Goal: Information Seeking & Learning: Learn about a topic

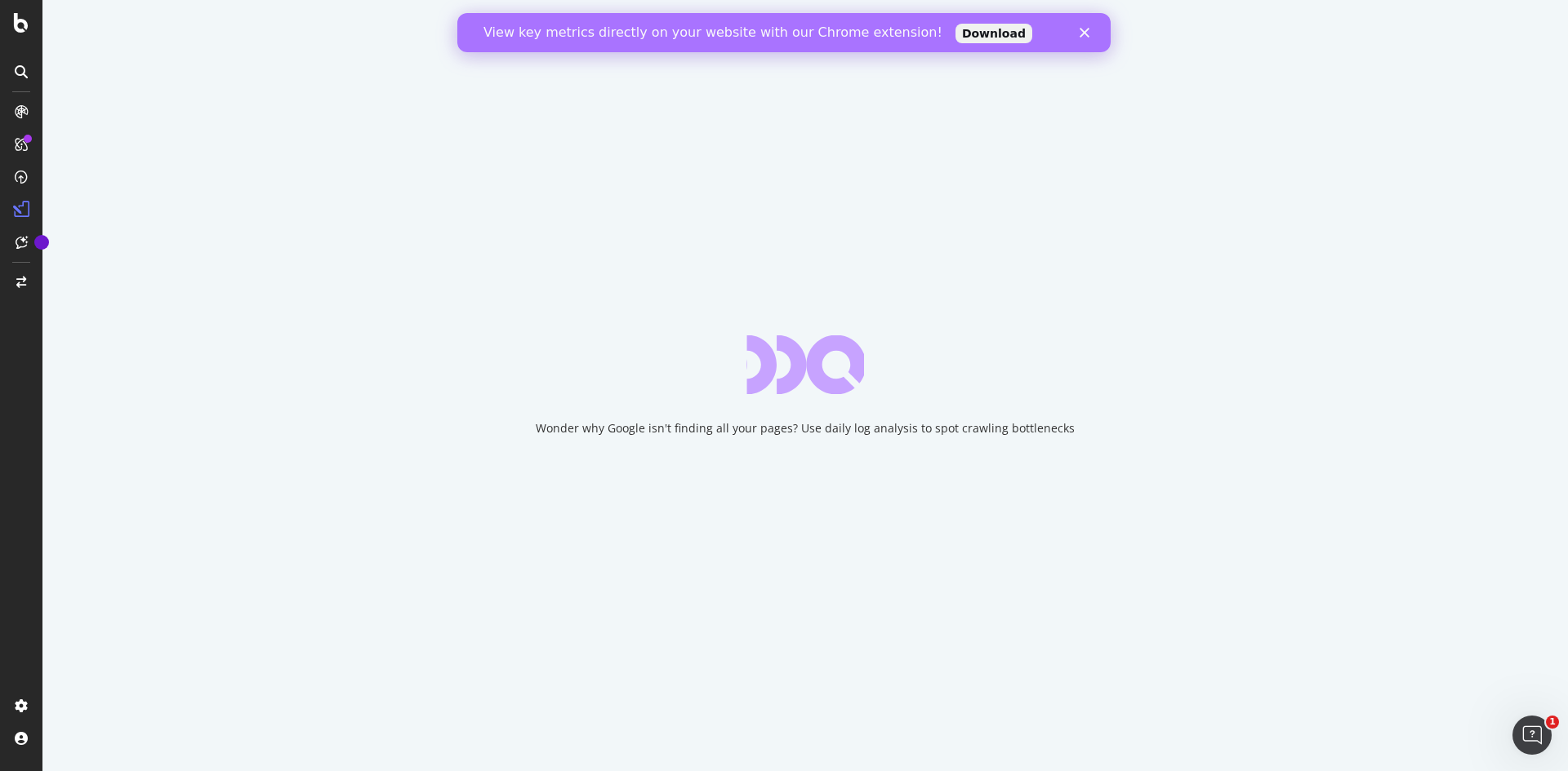
click at [782, 31] on icon "Close" at bounding box center [1084, 32] width 10 height 10
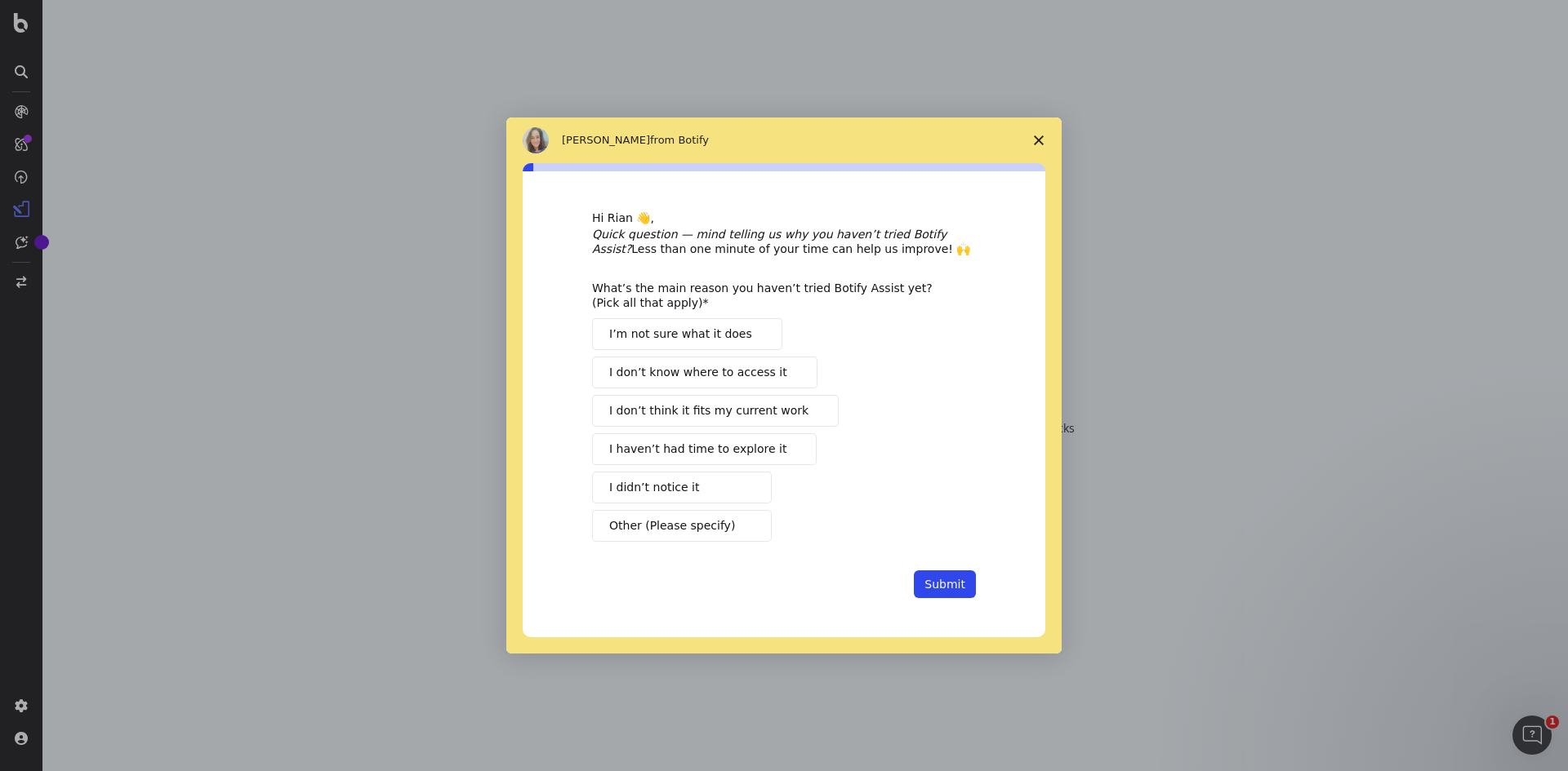
click at [782, 135] on icon "Close survey" at bounding box center [1038, 140] width 10 height 10
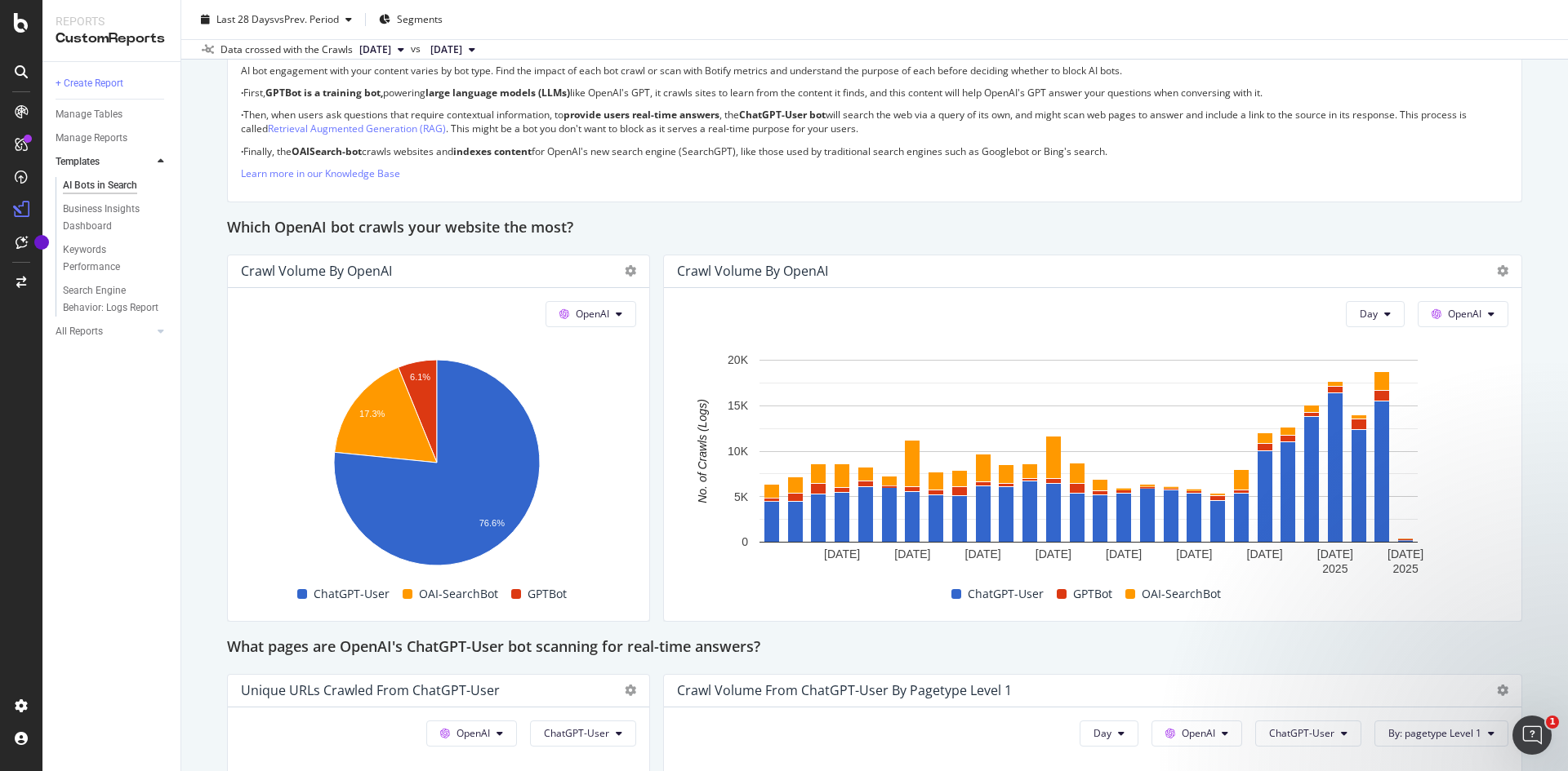
scroll to position [1221, 0]
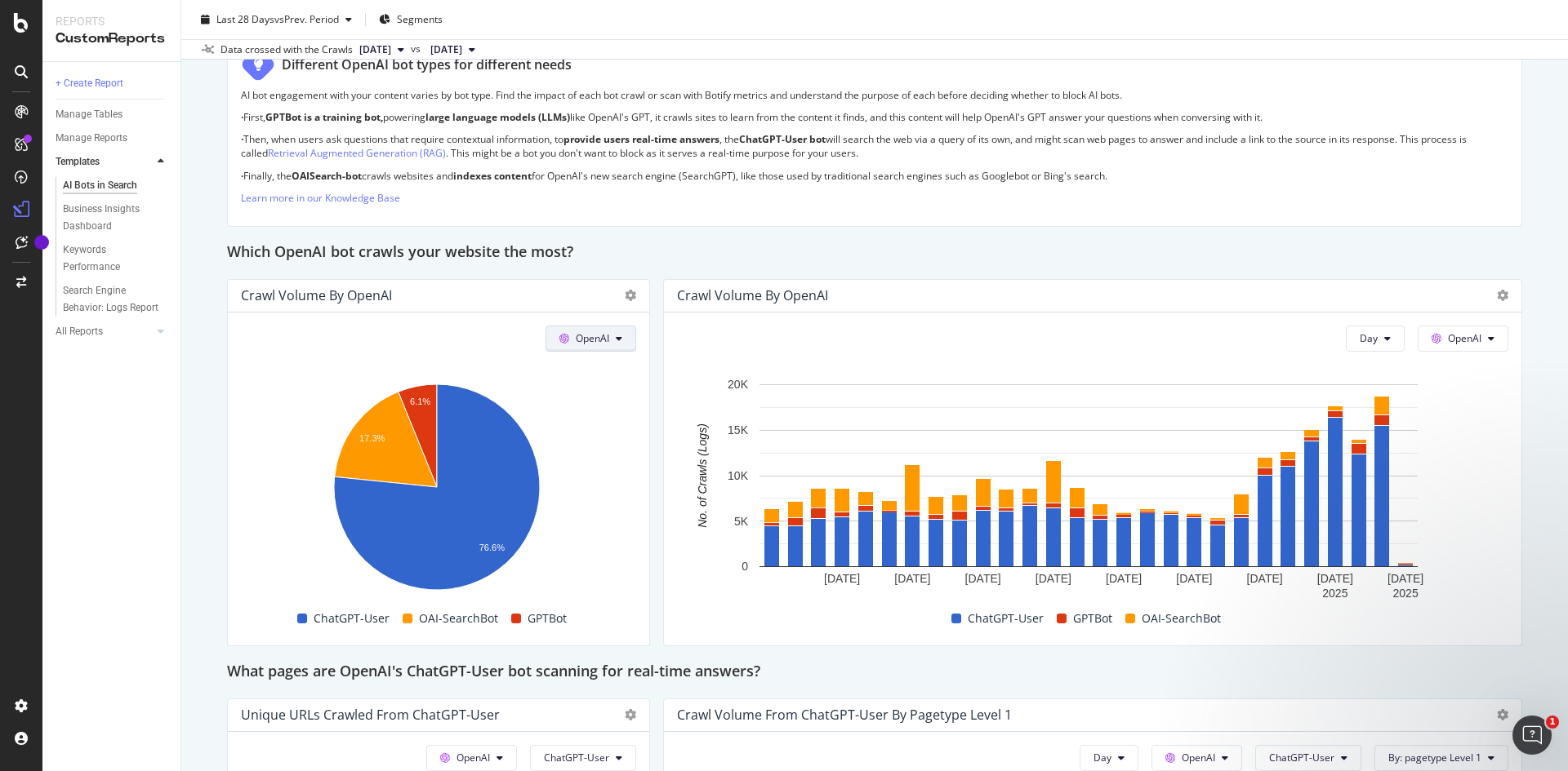
click at [592, 344] on span "OpenAI" at bounding box center [592, 338] width 34 height 14
click at [606, 369] on span "Google" at bounding box center [612, 371] width 60 height 15
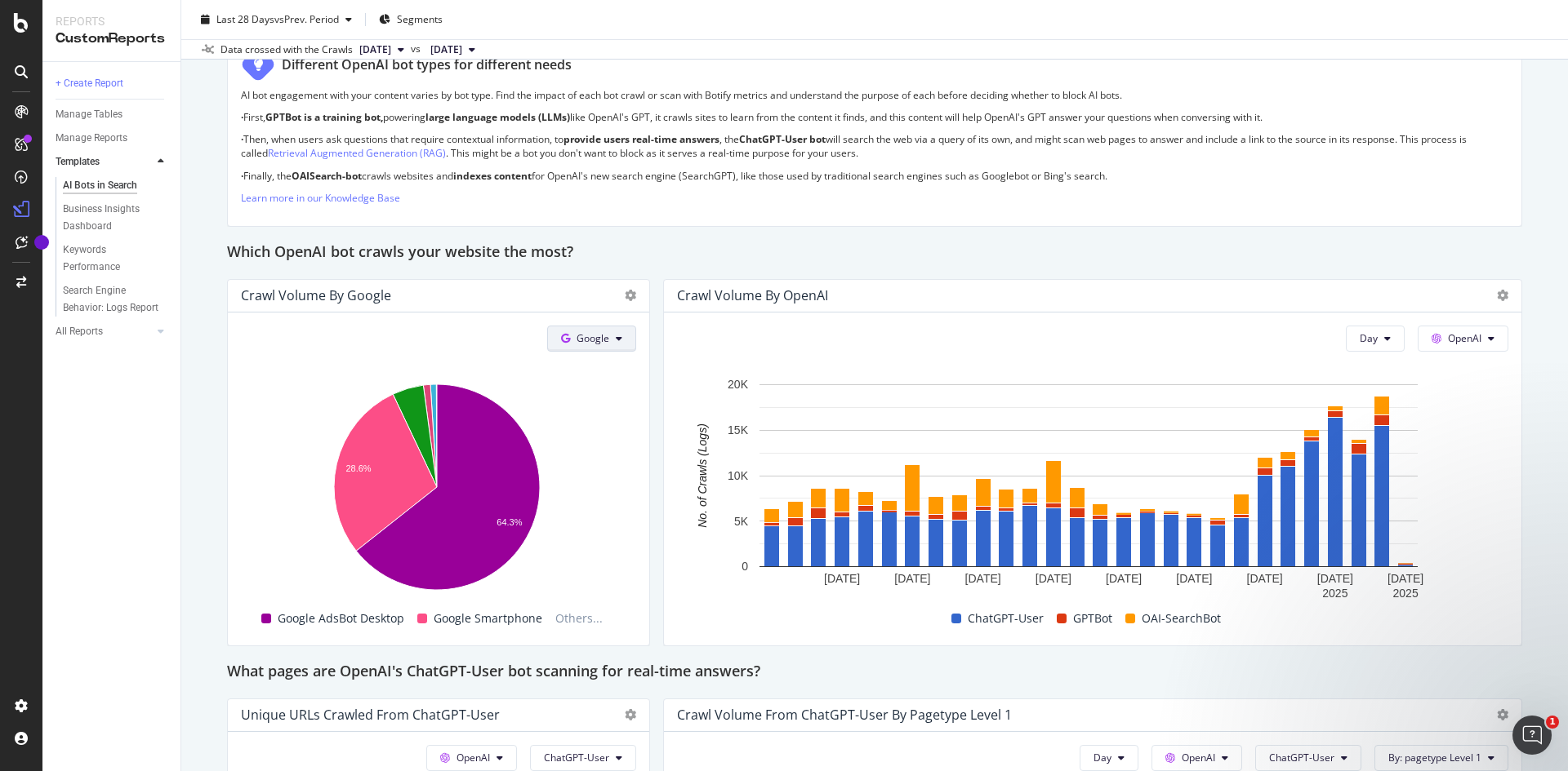
click at [591, 336] on span "Google" at bounding box center [592, 338] width 33 height 14
click at [590, 404] on span "Bing" at bounding box center [614, 401] width 60 height 15
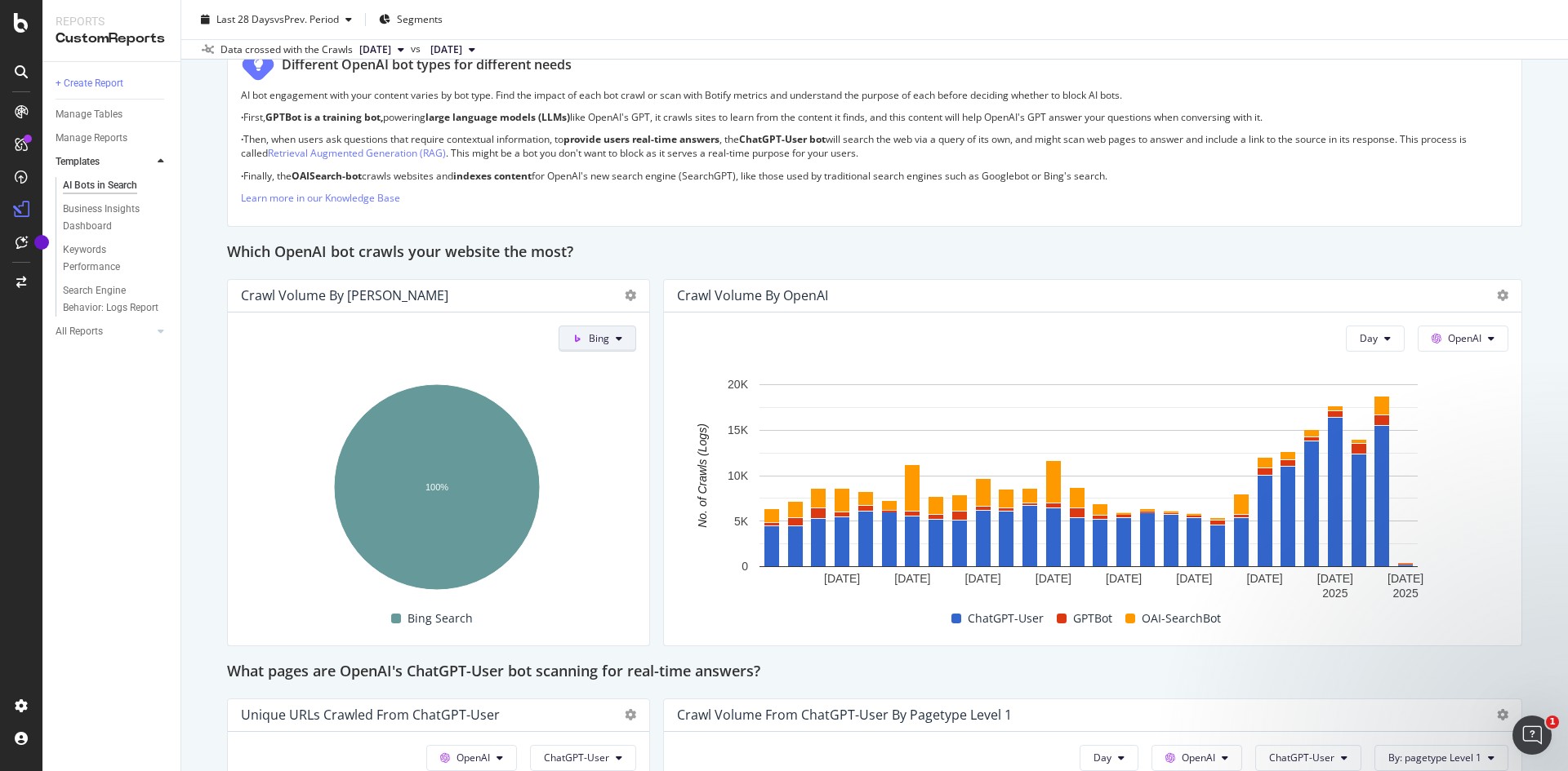
click at [590, 338] on span "Bing" at bounding box center [599, 338] width 20 height 14
click at [616, 425] on span "OpenAI" at bounding box center [625, 432] width 60 height 15
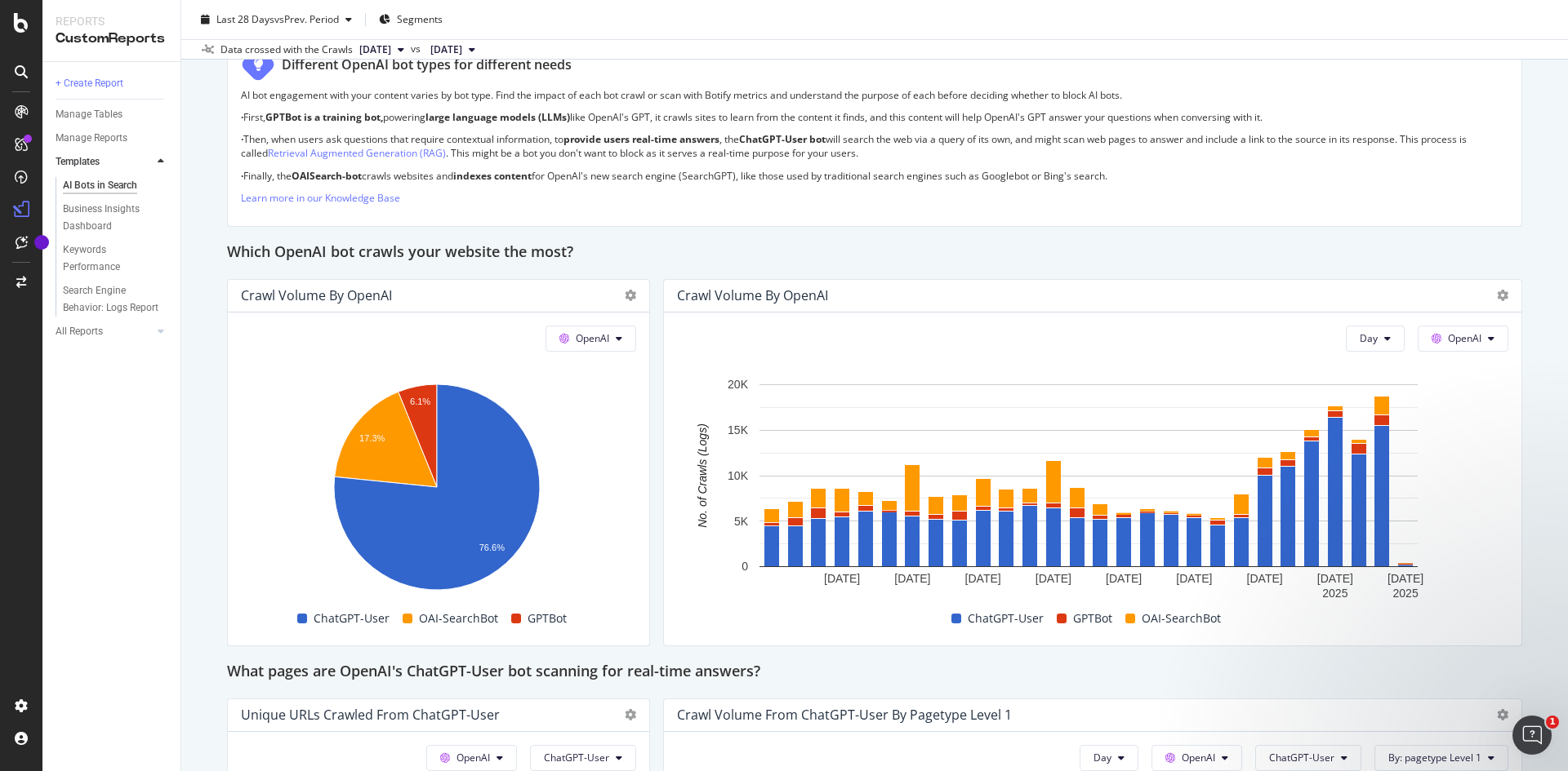
click at [646, 330] on div "This report shows AI bot interaction with your website and its impact on your o…" at bounding box center [874, 550] width 1295 height 3175
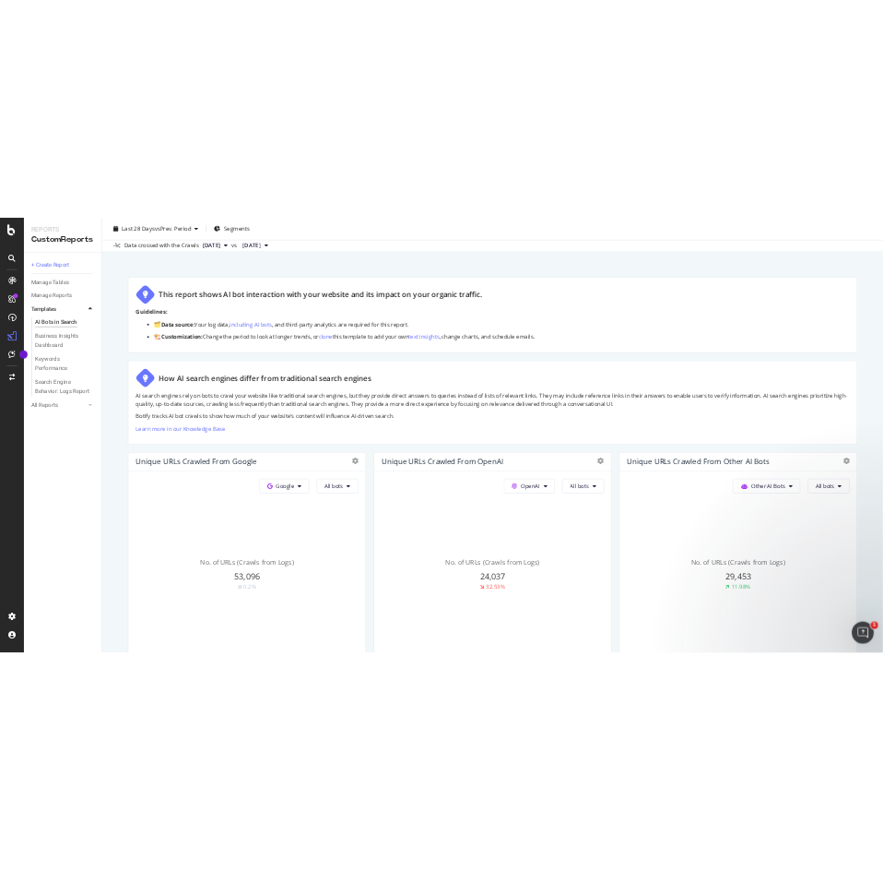
scroll to position [0, 0]
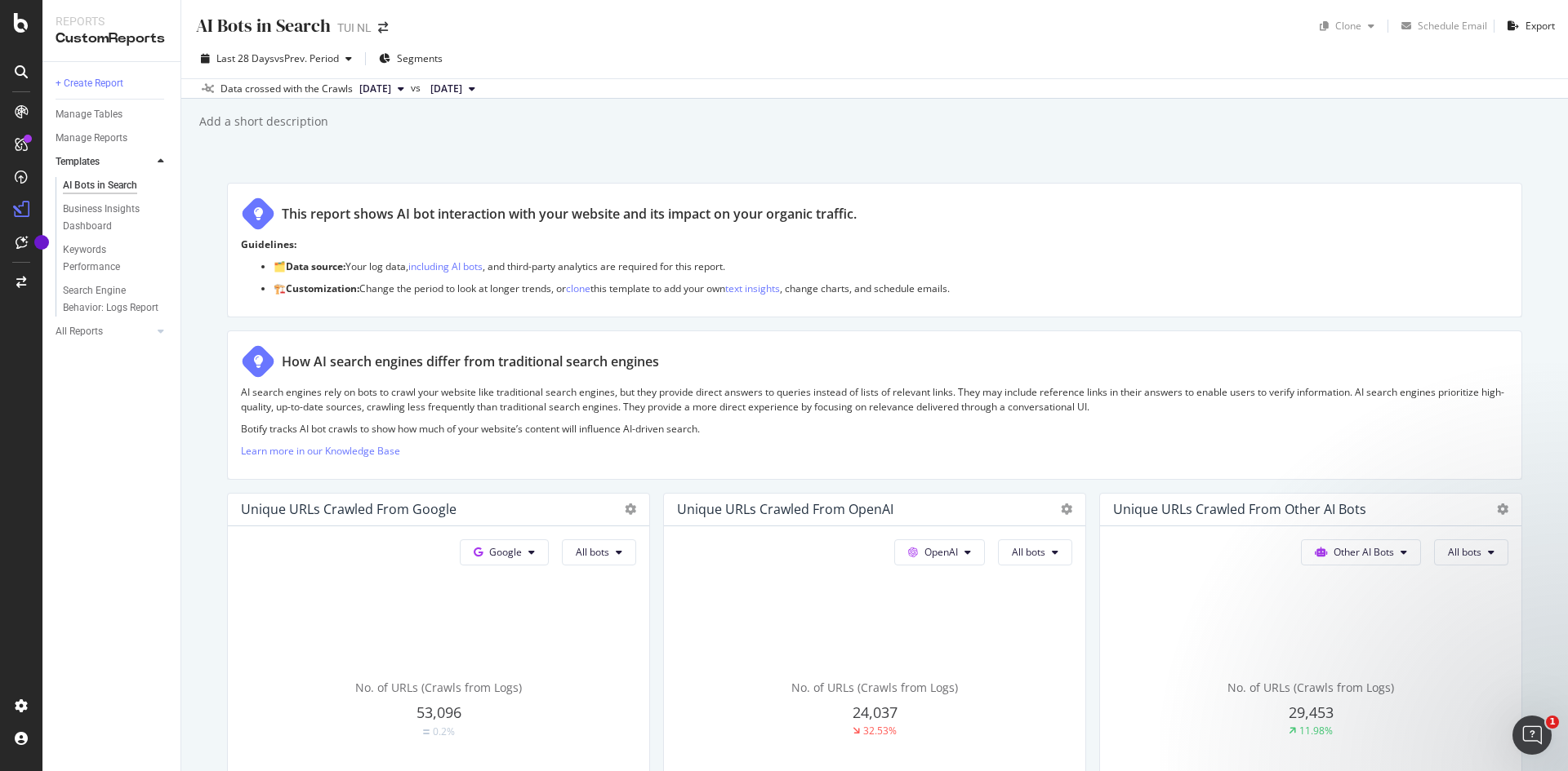
click at [782, 129] on div "Add a short description Add a short description" at bounding box center [882, 122] width 1370 height 25
